Goal: Information Seeking & Learning: Check status

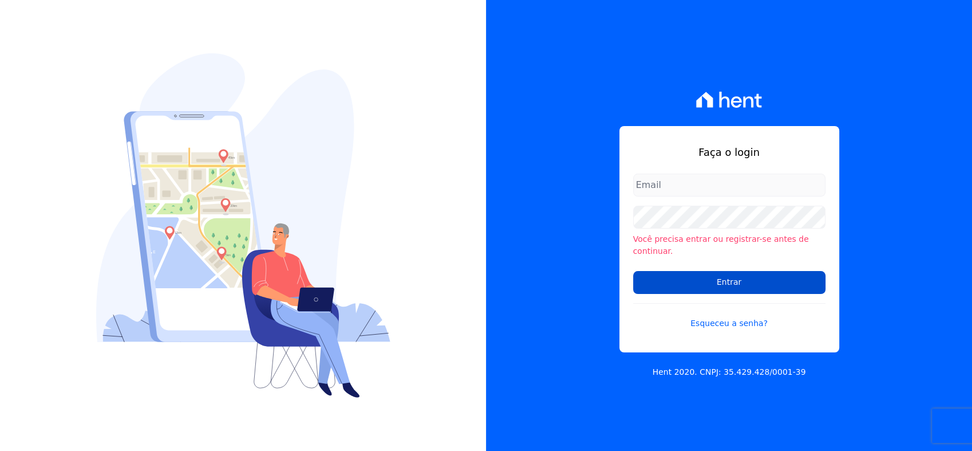
type input "[PERSON_NAME][EMAIL_ADDRESS][PERSON_NAME][DOMAIN_NAME]"
click at [765, 277] on input "Entrar" at bounding box center [729, 282] width 192 height 23
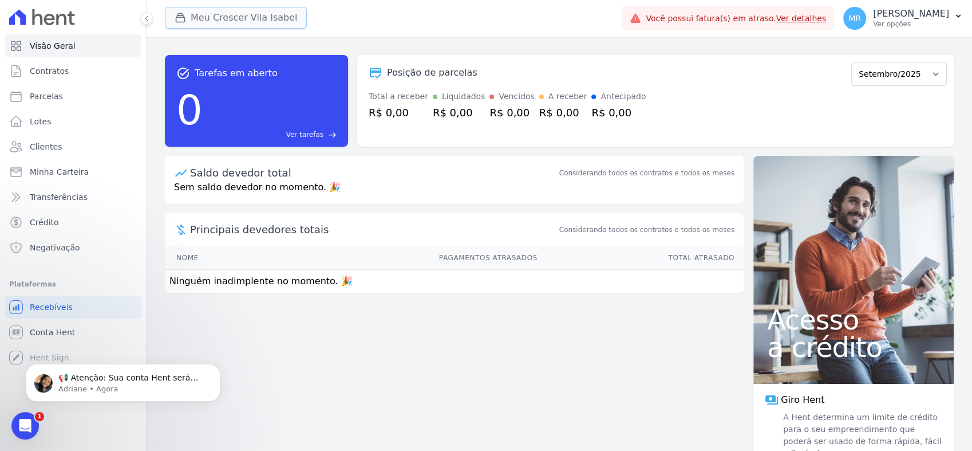
click at [275, 15] on button "Meu Crescer Vila Isabel" at bounding box center [236, 18] width 142 height 22
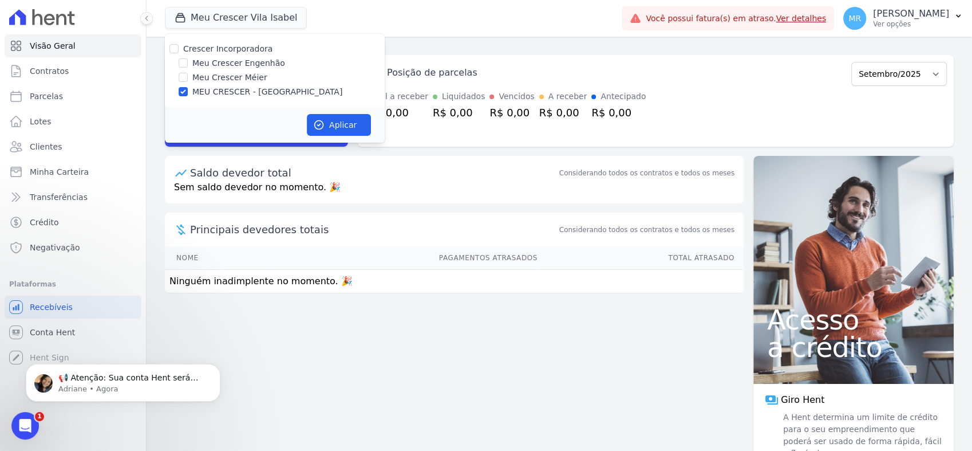
click at [238, 61] on label "Meu Crescer Engenhão" at bounding box center [238, 63] width 93 height 12
click at [188, 61] on input "Meu Crescer Engenhão" at bounding box center [183, 62] width 9 height 9
checkbox input "true"
click at [242, 93] on label "MEU CRESCER - [GEOGRAPHIC_DATA]" at bounding box center [267, 92] width 150 height 12
click at [188, 93] on input "MEU CRESCER - [GEOGRAPHIC_DATA]" at bounding box center [183, 91] width 9 height 9
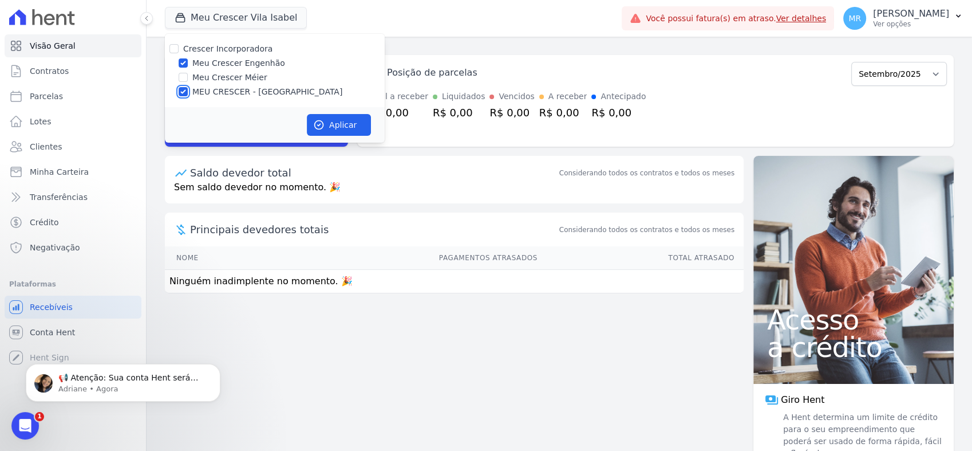
checkbox input "false"
click at [357, 128] on button "Aplicar" at bounding box center [339, 125] width 64 height 22
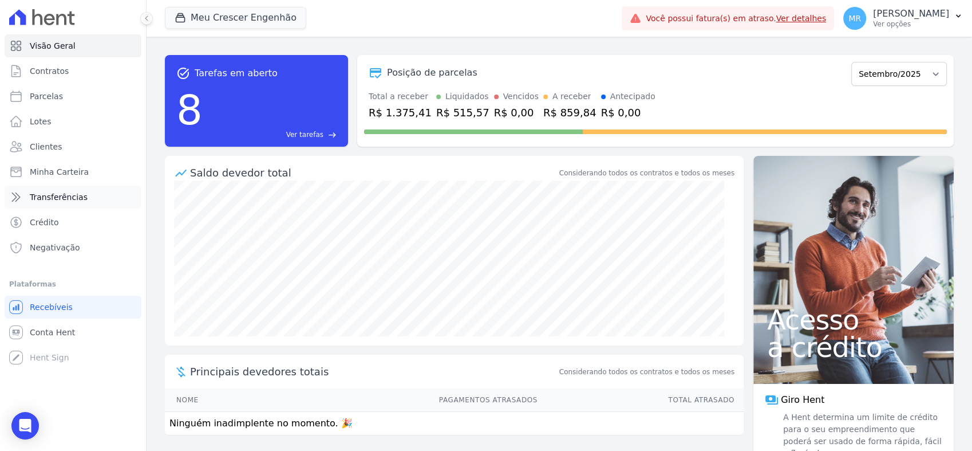
click at [68, 195] on span "Transferências" at bounding box center [59, 196] width 58 height 11
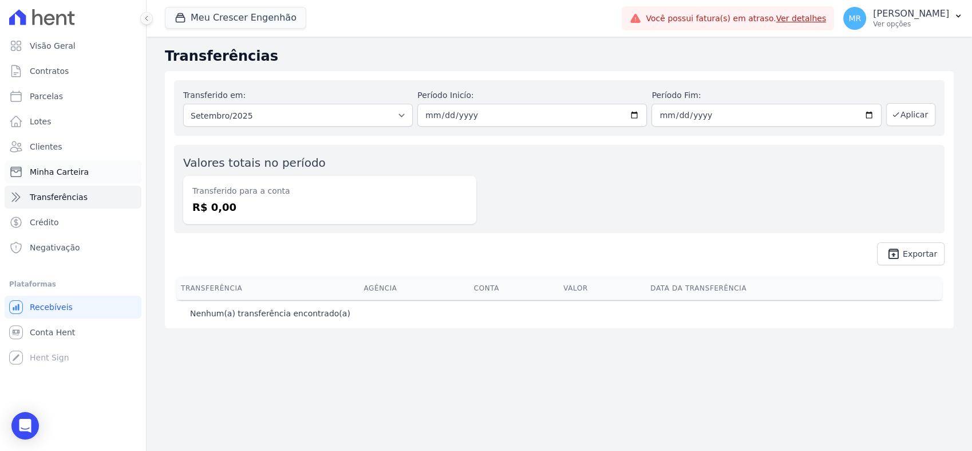
click at [84, 173] on link "Minha Carteira" at bounding box center [73, 171] width 137 height 23
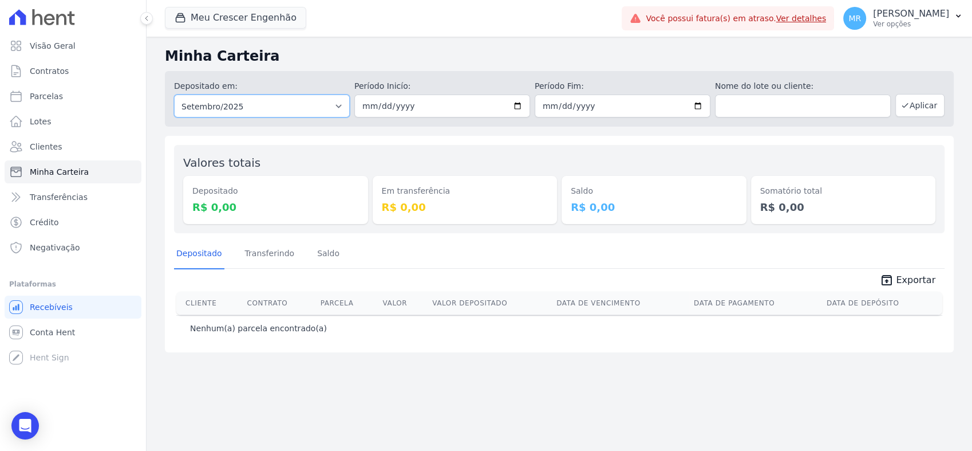
drag, startPoint x: 316, startPoint y: 116, endPoint x: 303, endPoint y: 114, distance: 12.7
click at [316, 116] on select "Todos os meses Outubro/2023 Novembro/2023 Dezembro/2023 Janeiro/2024 Fevereiro/…" at bounding box center [262, 105] width 176 height 23
select select "06/2024"
click at [174, 94] on select "Todos os meses Outubro/2023 Novembro/2023 Dezembro/2023 Janeiro/2024 Fevereiro/…" at bounding box center [262, 105] width 176 height 23
click at [929, 105] on button "Aplicar" at bounding box center [919, 105] width 49 height 23
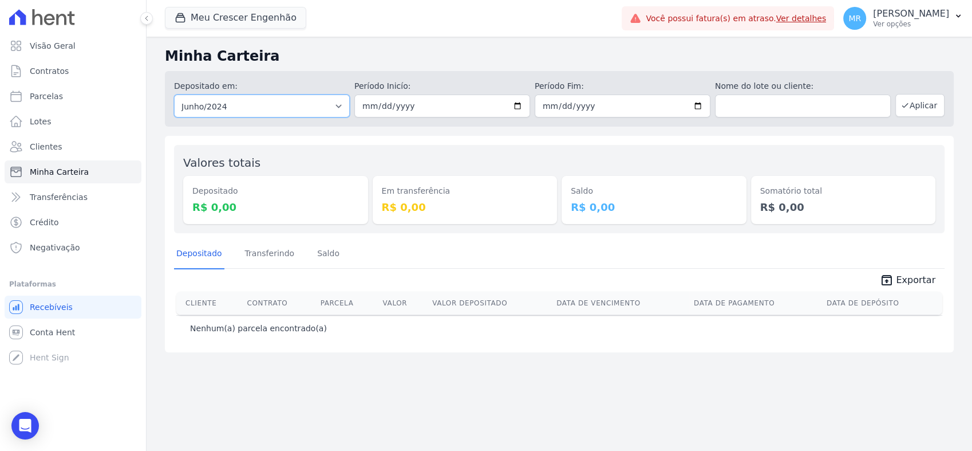
click at [336, 108] on select "Todos os meses Outubro/2023 Novembro/2023 Dezembro/[GEOGRAPHIC_DATA]/2024 Fever…" at bounding box center [262, 105] width 176 height 23
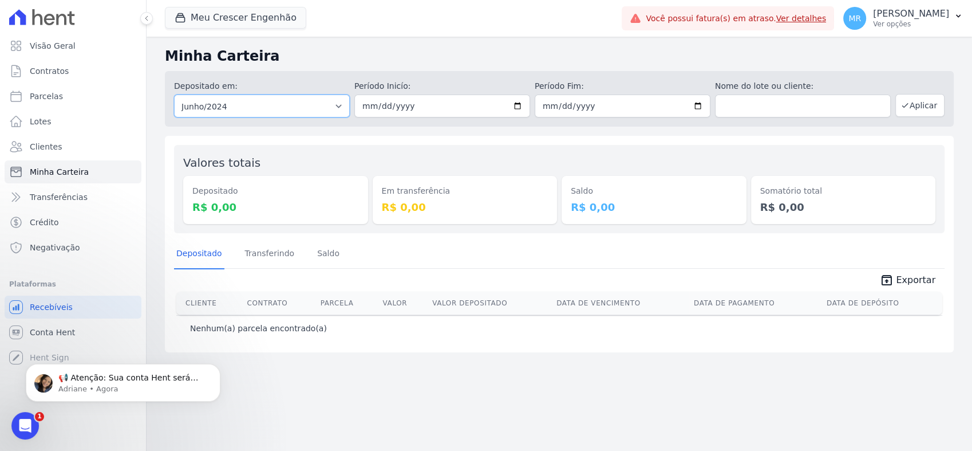
select select "06/2025"
click at [174, 94] on select "Todos os meses Outubro/2023 Novembro/2023 Dezembro/[GEOGRAPHIC_DATA]/2024 Fever…" at bounding box center [262, 105] width 176 height 23
click at [921, 107] on button "Aplicar" at bounding box center [919, 105] width 49 height 23
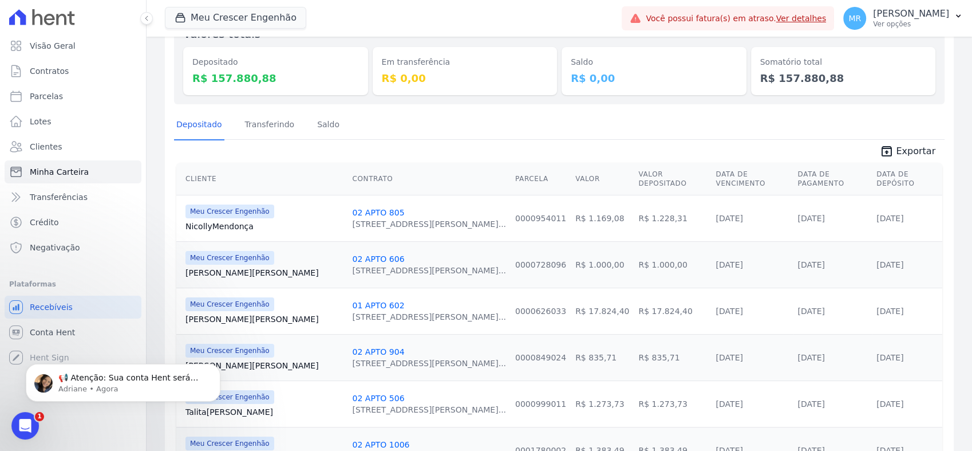
scroll to position [127, 0]
click at [90, 329] on link "Conta Hent" at bounding box center [73, 332] width 137 height 23
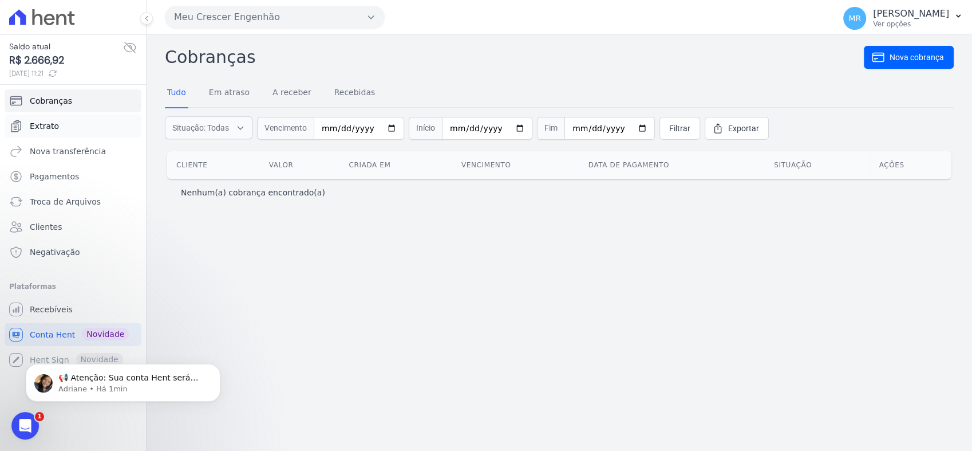
click at [60, 125] on link "Extrato" at bounding box center [73, 126] width 137 height 23
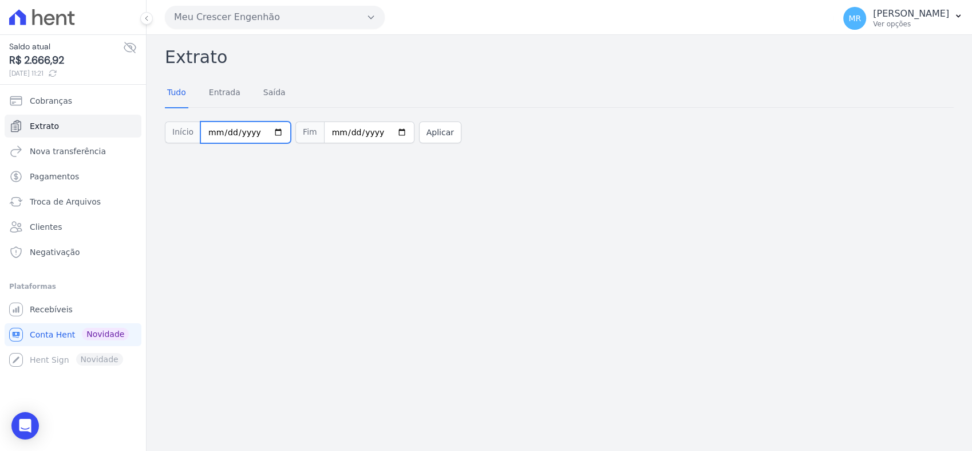
click at [270, 134] on input "2025-09-01" at bounding box center [245, 132] width 90 height 22
type input "2025-06-01"
click at [384, 133] on input "2025-09-09" at bounding box center [369, 132] width 90 height 22
type input "2025-06-30"
click at [419, 124] on button "Aplicar" at bounding box center [440, 132] width 42 height 22
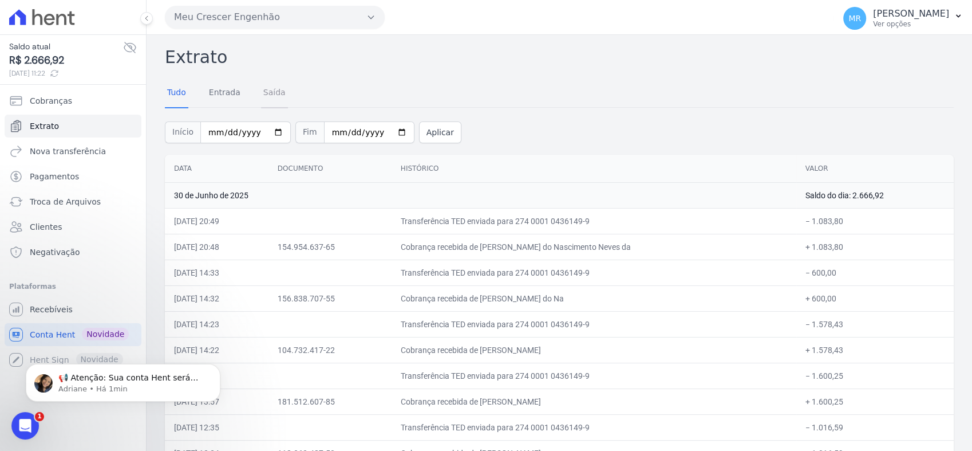
click at [270, 94] on link "Saída" at bounding box center [274, 93] width 27 height 30
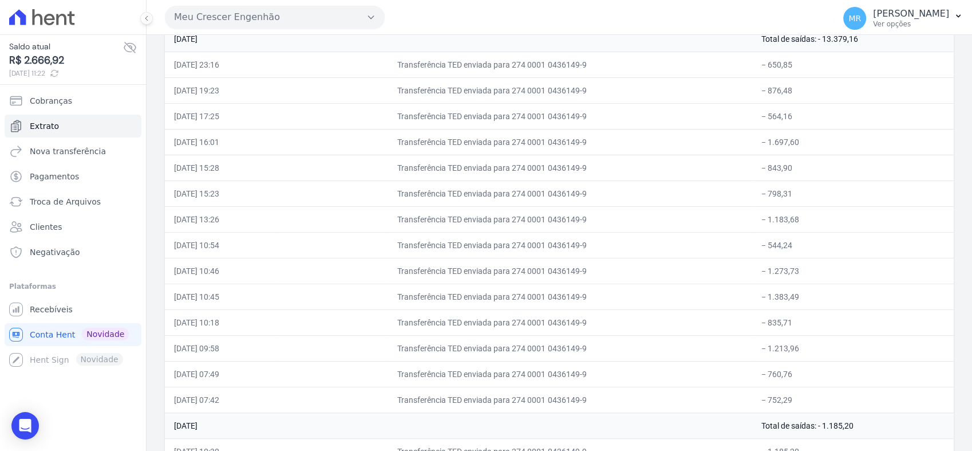
scroll to position [3364, 0]
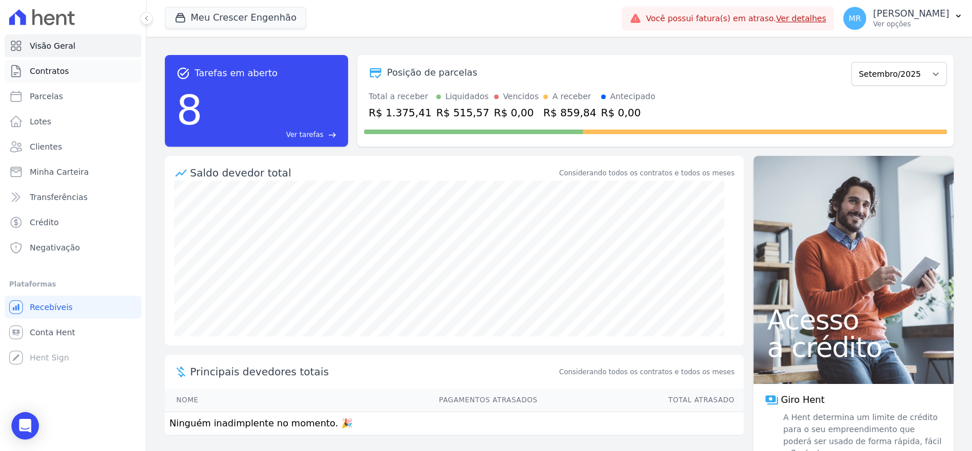
click at [63, 77] on link "Contratos" at bounding box center [73, 71] width 137 height 23
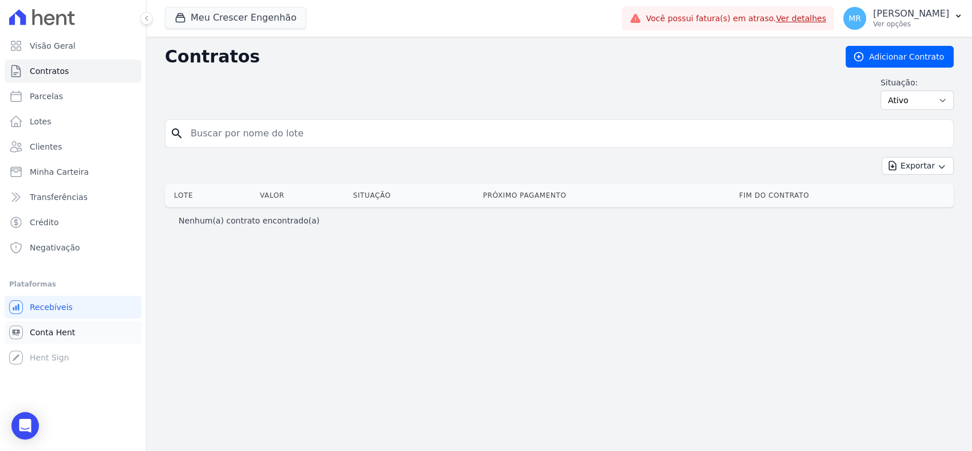
click at [62, 330] on span "Conta Hent" at bounding box center [52, 331] width 45 height 11
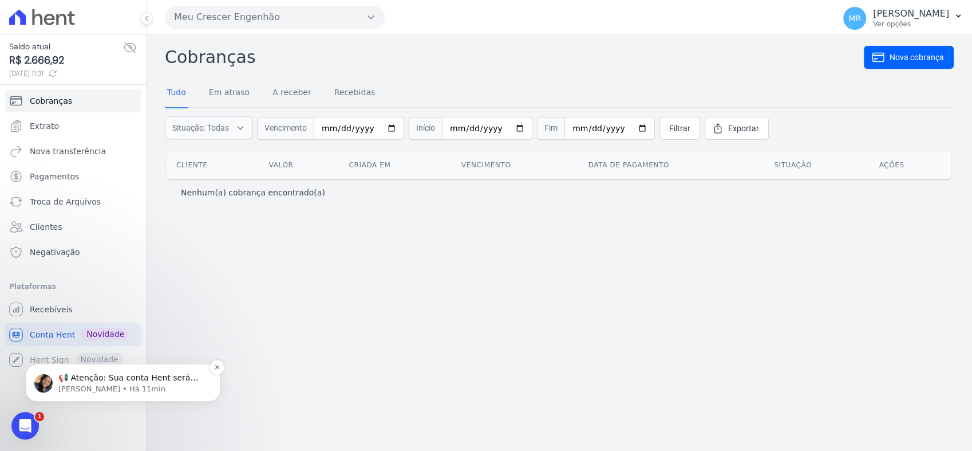
click at [157, 376] on p "📢 Atenção: Sua conta Hent será migrada para a Conta Arke! Estamos trazendo para…" at bounding box center [132, 377] width 148 height 11
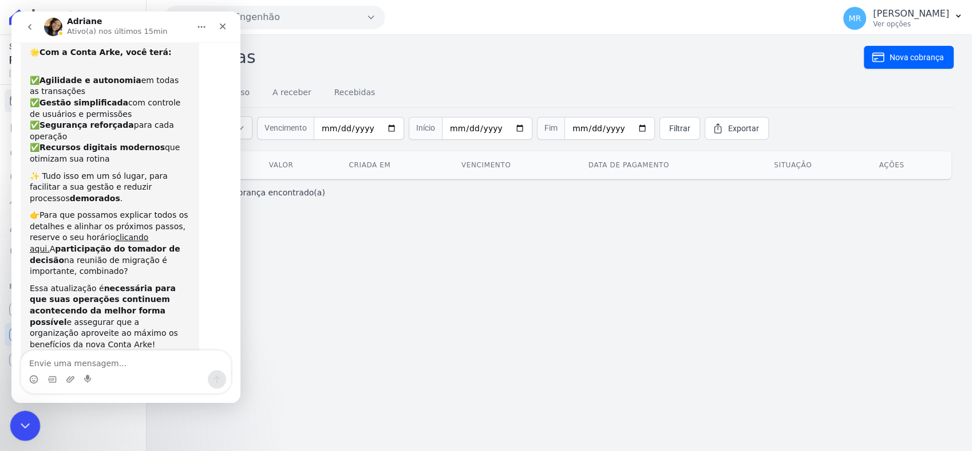
scroll to position [109, 0]
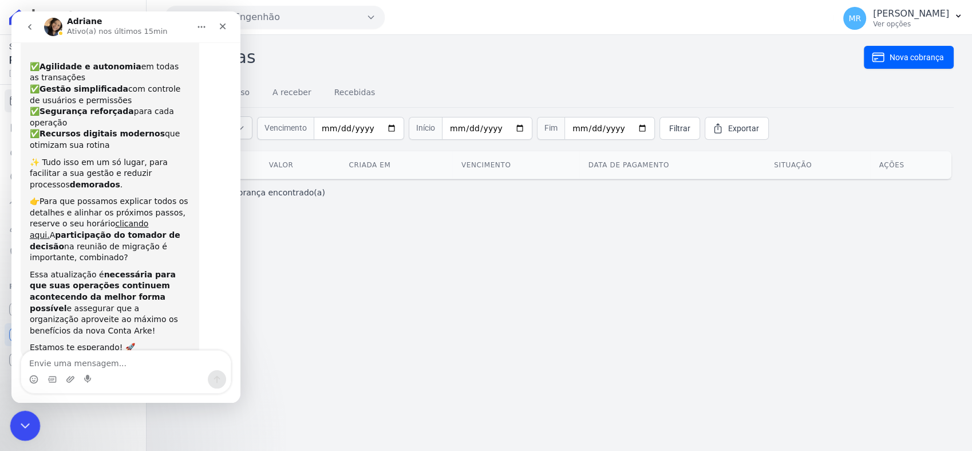
click at [30, 425] on div "Encerramento do Messenger da Intercom" at bounding box center [23, 423] width 27 height 27
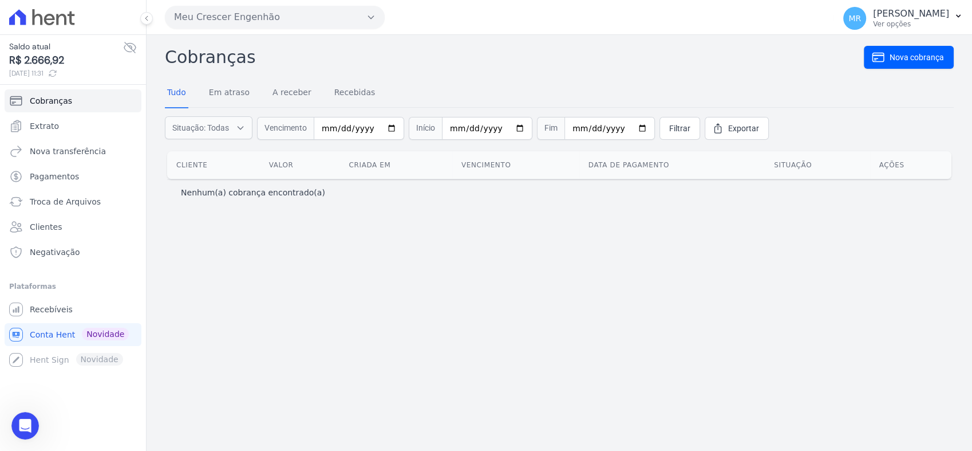
click at [133, 44] on icon at bounding box center [129, 47] width 11 height 10
click at [133, 44] on icon at bounding box center [129, 48] width 11 height 9
click at [508, 72] on div "Cobranças Nova cobrança Tudo Em atraso A receber Recebidas Situação: Todas Em a…" at bounding box center [559, 125] width 789 height 163
click at [60, 136] on link "Extrato" at bounding box center [73, 126] width 137 height 23
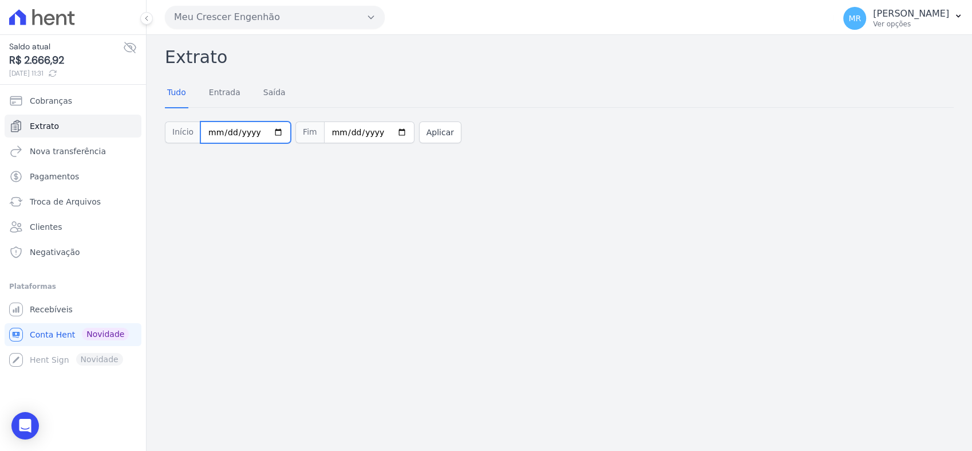
click at [260, 131] on input "[DATE]" at bounding box center [245, 132] width 90 height 22
click at [275, 133] on input "[DATE]" at bounding box center [245, 132] width 90 height 22
click at [272, 132] on input "[DATE]" at bounding box center [245, 132] width 90 height 22
type input "[DATE]"
click at [419, 138] on button "Aplicar" at bounding box center [440, 132] width 42 height 22
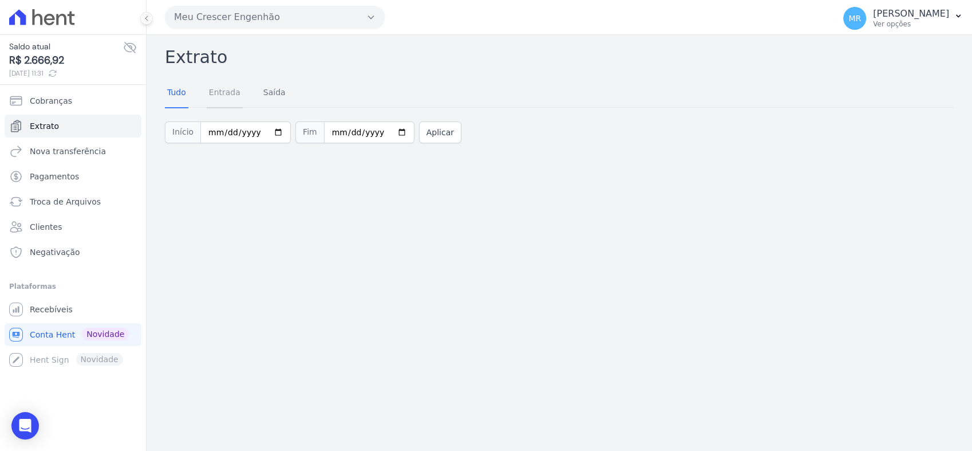
click at [236, 89] on link "Entrada" at bounding box center [225, 93] width 36 height 30
click at [272, 133] on input "2025-08-01" at bounding box center [245, 132] width 90 height 22
type input "2025-07-28"
click at [439, 135] on button "Aplicar" at bounding box center [440, 132] width 42 height 22
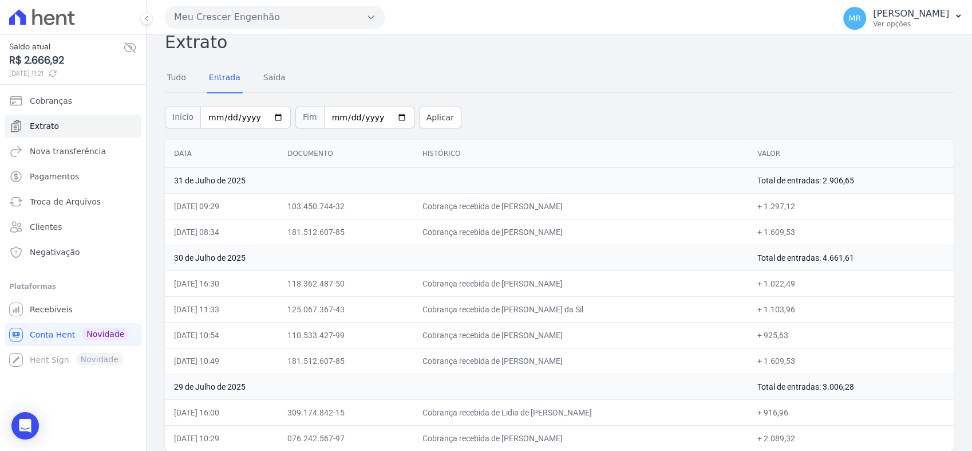
scroll to position [23, 0]
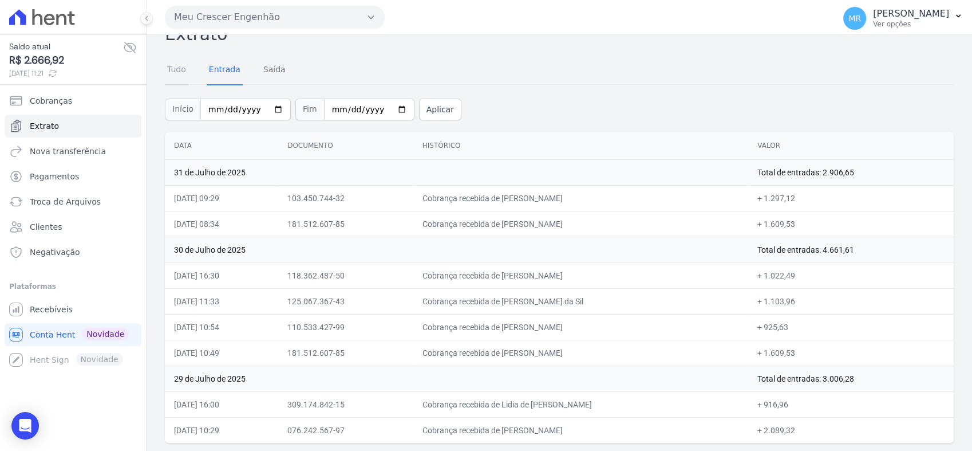
click at [183, 71] on link "Tudo" at bounding box center [176, 71] width 23 height 30
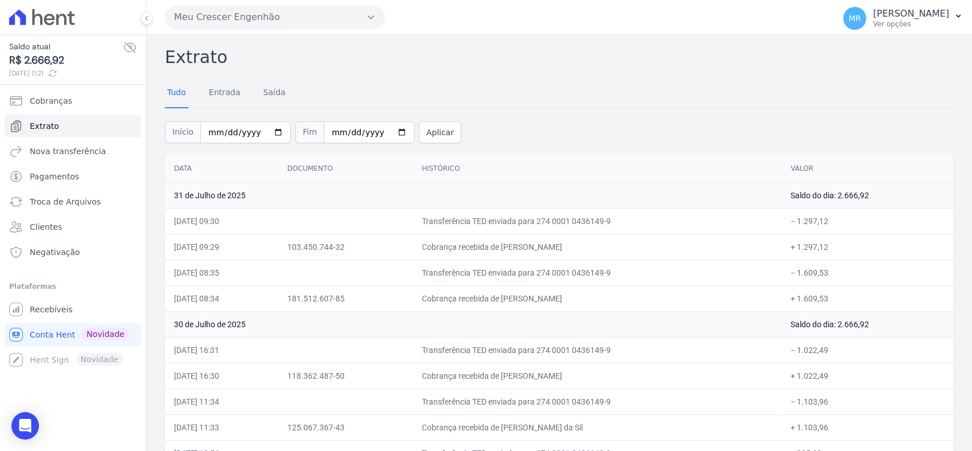
click at [270, 144] on div "Início 2025-07-28 Fim 2025-09-09 Aplicar" at bounding box center [559, 131] width 789 height 48
click at [266, 136] on input "2025-07-28" at bounding box center [245, 132] width 90 height 22
type input "[DATE]"
click at [428, 133] on button "Aplicar" at bounding box center [440, 132] width 42 height 22
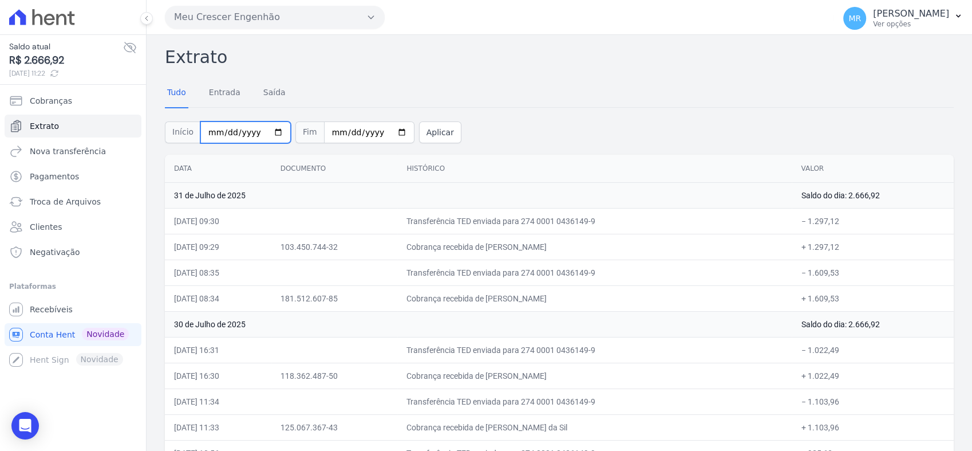
click at [269, 134] on input "[DATE]" at bounding box center [245, 132] width 90 height 22
type input "[DATE]"
click at [423, 129] on button "Aplicar" at bounding box center [440, 132] width 42 height 22
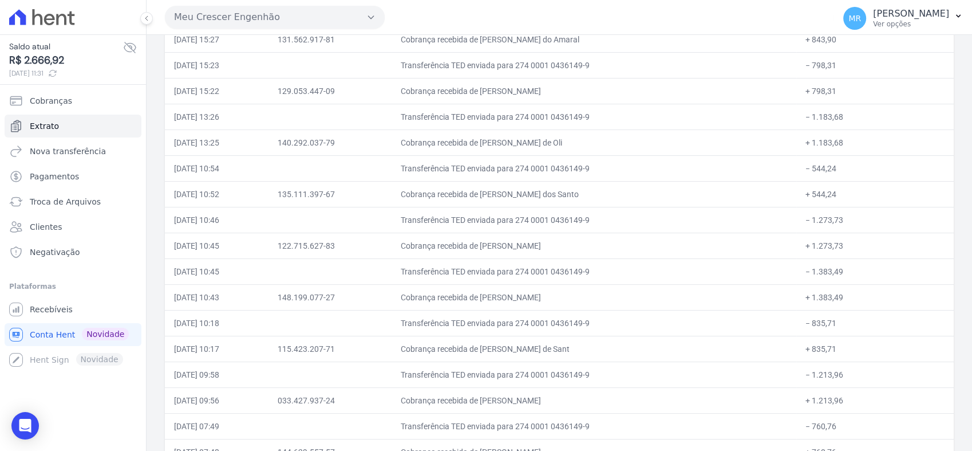
scroll to position [12436, 0]
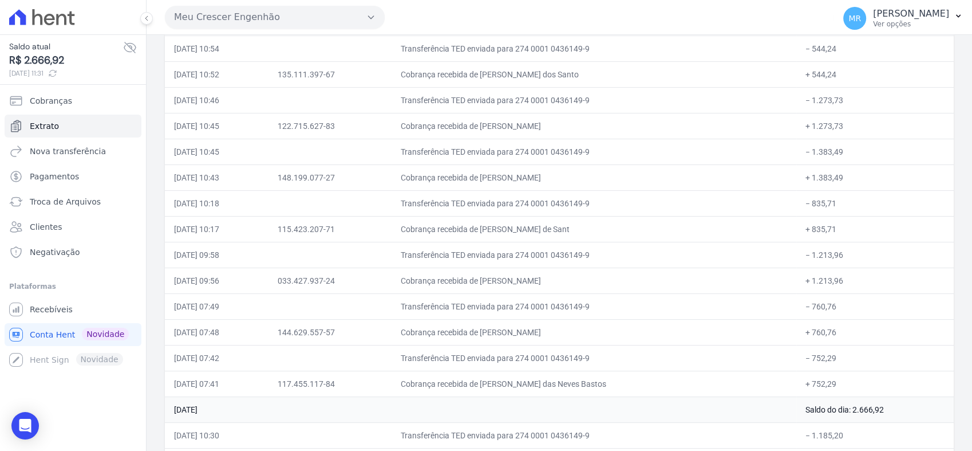
drag, startPoint x: 797, startPoint y: 380, endPoint x: 847, endPoint y: 376, distance: 50.5
click at [847, 396] on td "Saldo do dia: 2.666,92" at bounding box center [874, 409] width 157 height 26
drag, startPoint x: 847, startPoint y: 376, endPoint x: 778, endPoint y: 381, distance: 69.5
click at [860, 396] on td "Saldo do dia: 2.666,92" at bounding box center [874, 409] width 157 height 26
drag, startPoint x: 181, startPoint y: 380, endPoint x: 237, endPoint y: 376, distance: 56.3
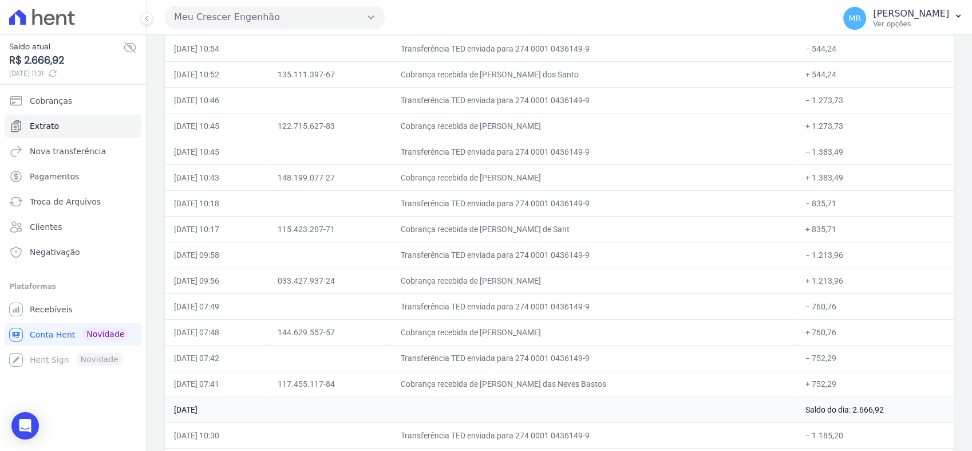
click at [237, 396] on td "01 de Junho de 2025" at bounding box center [481, 409] width 632 height 26
drag, startPoint x: 237, startPoint y: 376, endPoint x: 327, endPoint y: 378, distance: 89.9
click at [327, 396] on td "01 de Junho de 2025" at bounding box center [481, 409] width 632 height 26
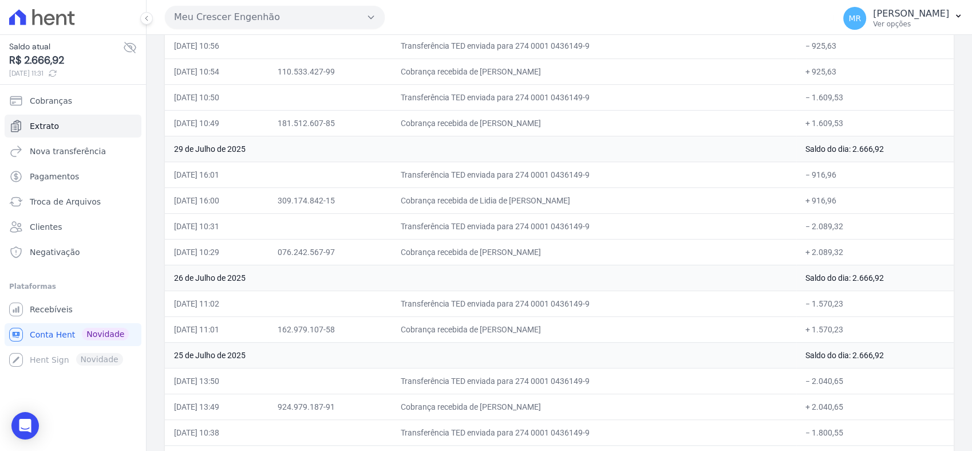
scroll to position [0, 0]
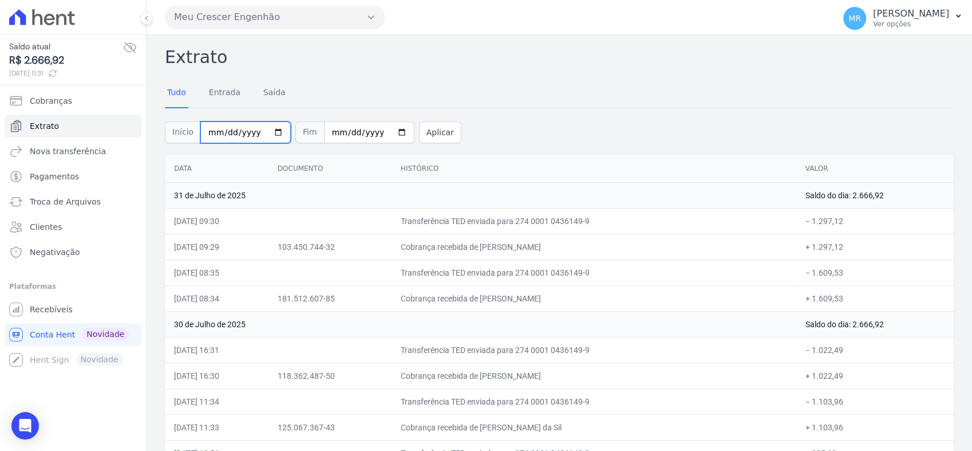
click at [270, 136] on input "2025-06-01" at bounding box center [245, 132] width 90 height 22
type input "[DATE]"
click at [385, 130] on input "2025-09-09" at bounding box center [369, 132] width 90 height 22
type input "[DATE]"
click at [423, 136] on button "Aplicar" at bounding box center [440, 132] width 42 height 22
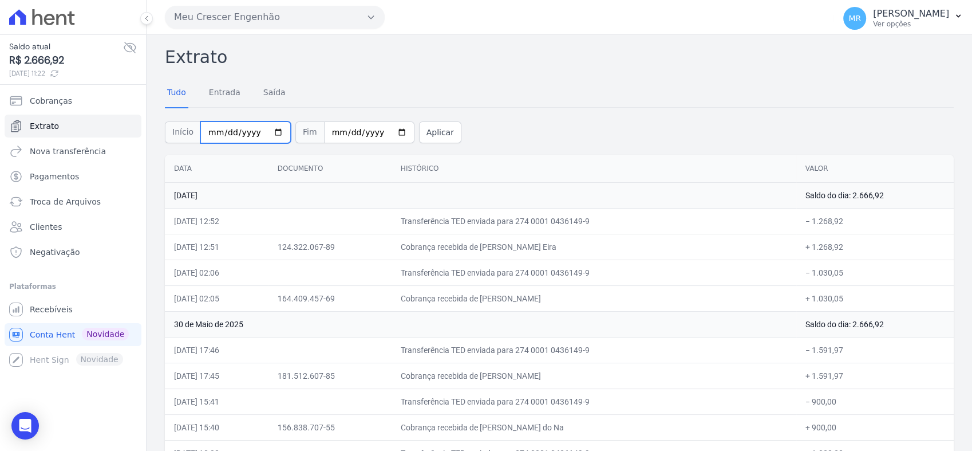
click at [266, 130] on input "[DATE]" at bounding box center [245, 132] width 90 height 22
type input "[DATE]"
click at [386, 131] on input "[DATE]" at bounding box center [369, 132] width 90 height 22
type input "[DATE]"
click at [428, 125] on button "Aplicar" at bounding box center [440, 132] width 42 height 22
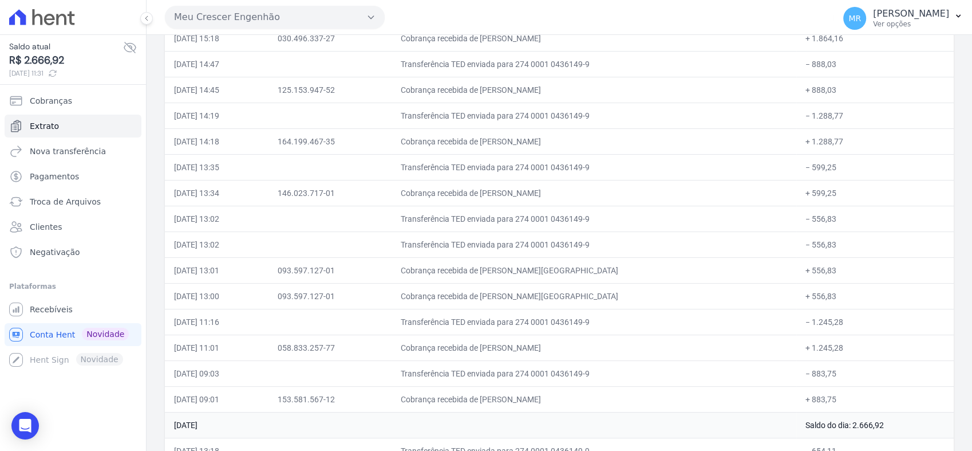
scroll to position [10227, 0]
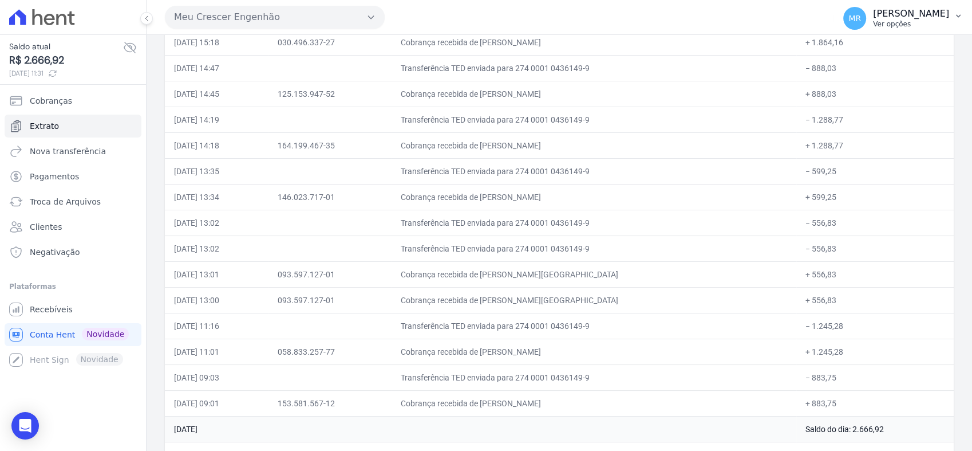
click at [942, 18] on p "[PERSON_NAME]" at bounding box center [911, 13] width 76 height 11
click at [942, 17] on p "[PERSON_NAME]" at bounding box center [911, 13] width 76 height 11
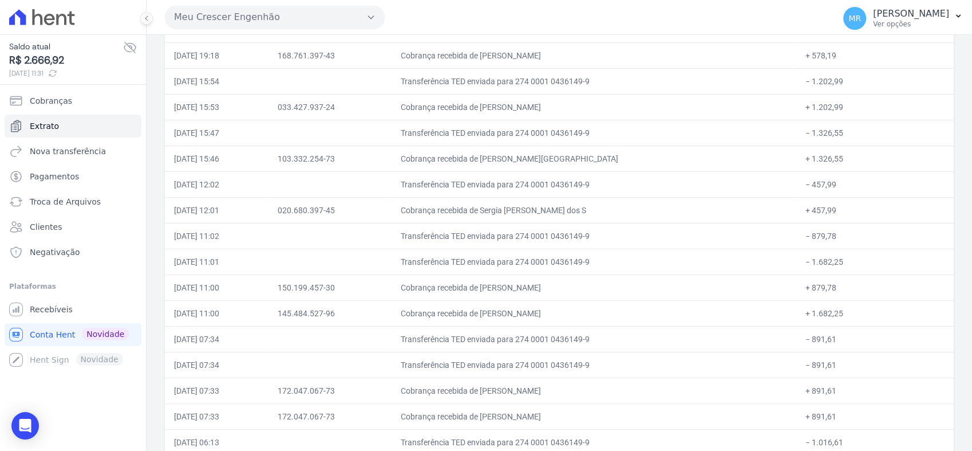
scroll to position [5201, 0]
